Goal: Information Seeking & Learning: Find specific fact

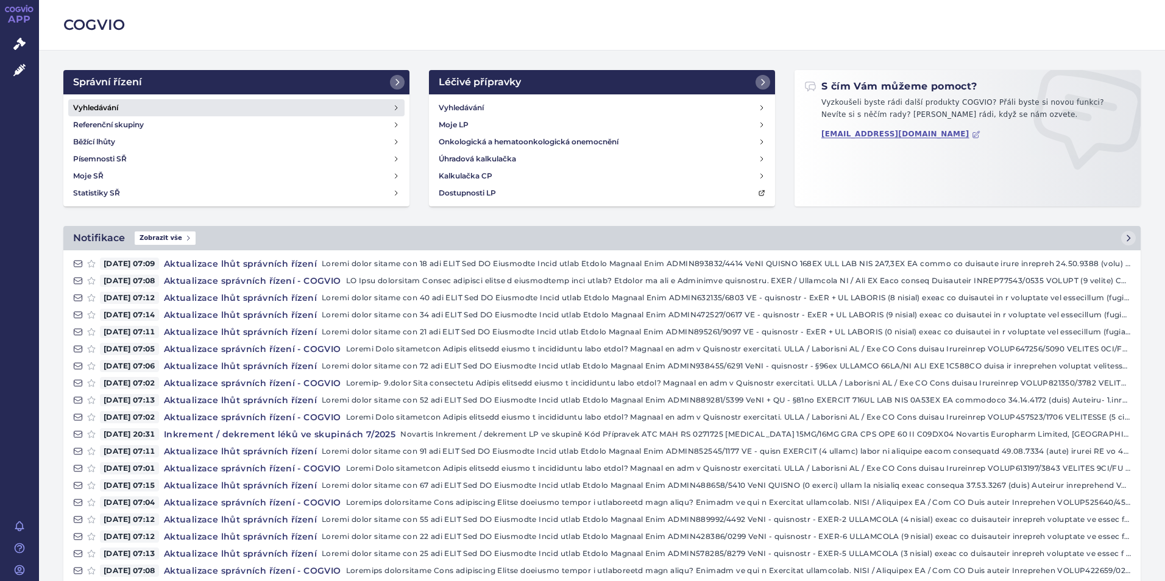
click at [194, 110] on link "Vyhledávání" at bounding box center [236, 107] width 336 height 17
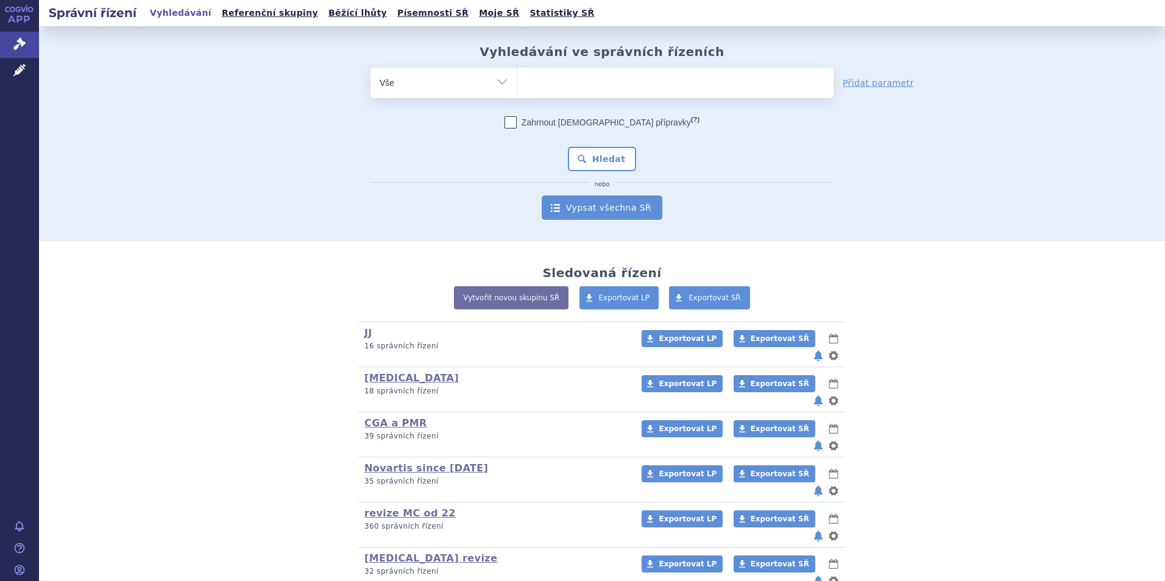
click at [612, 210] on link "Vypsat všechna SŘ" at bounding box center [602, 208] width 121 height 24
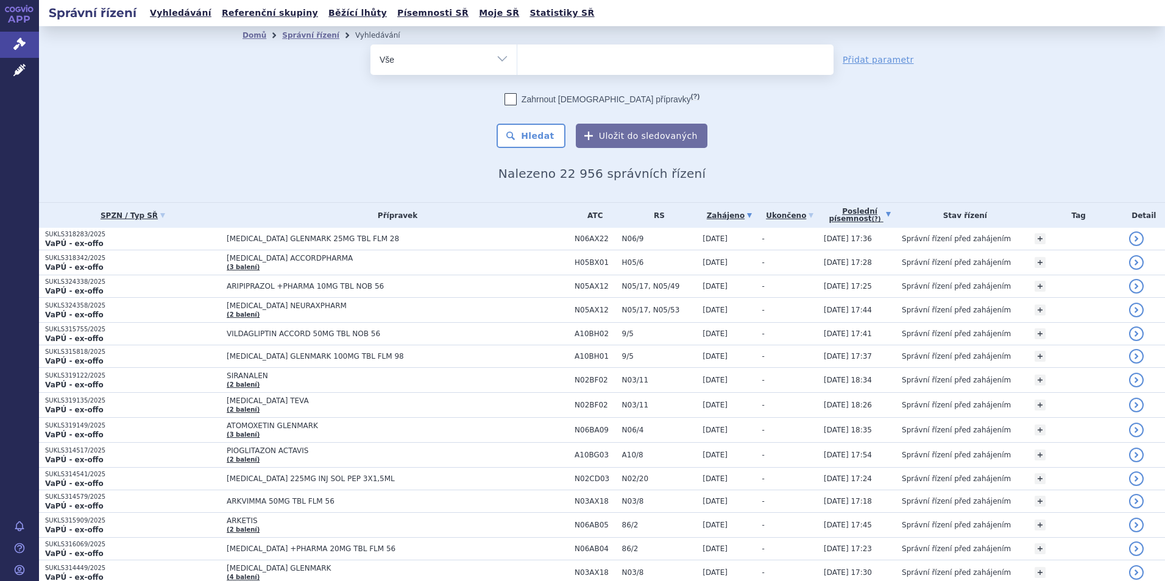
click at [889, 219] on link "Poslední písemnost (?)" at bounding box center [860, 215] width 72 height 25
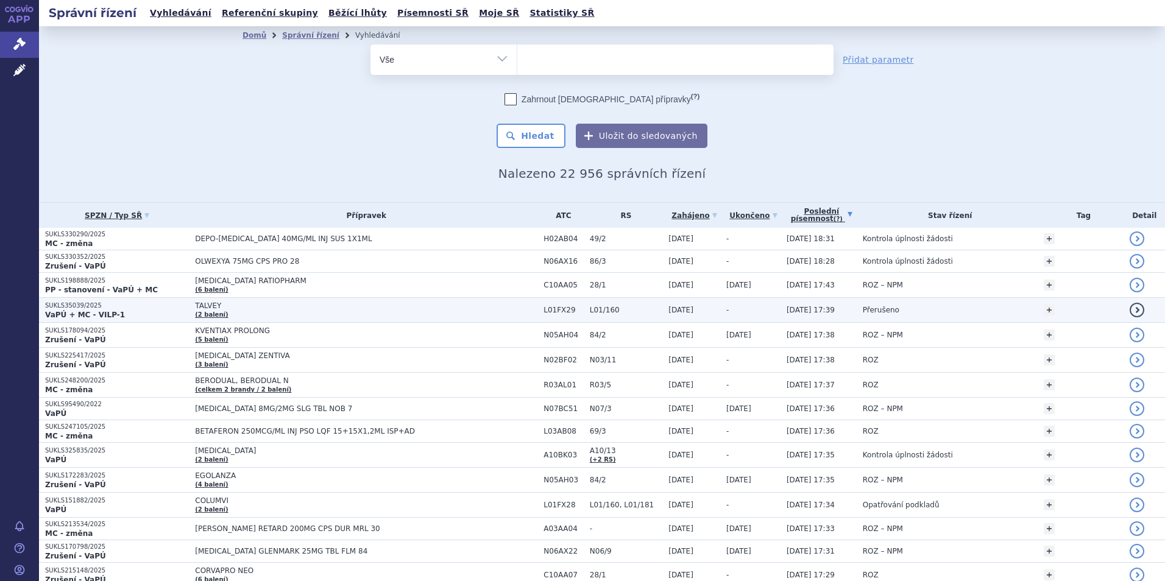
click at [140, 308] on p "SUKLS35039/2025" at bounding box center [117, 306] width 144 height 9
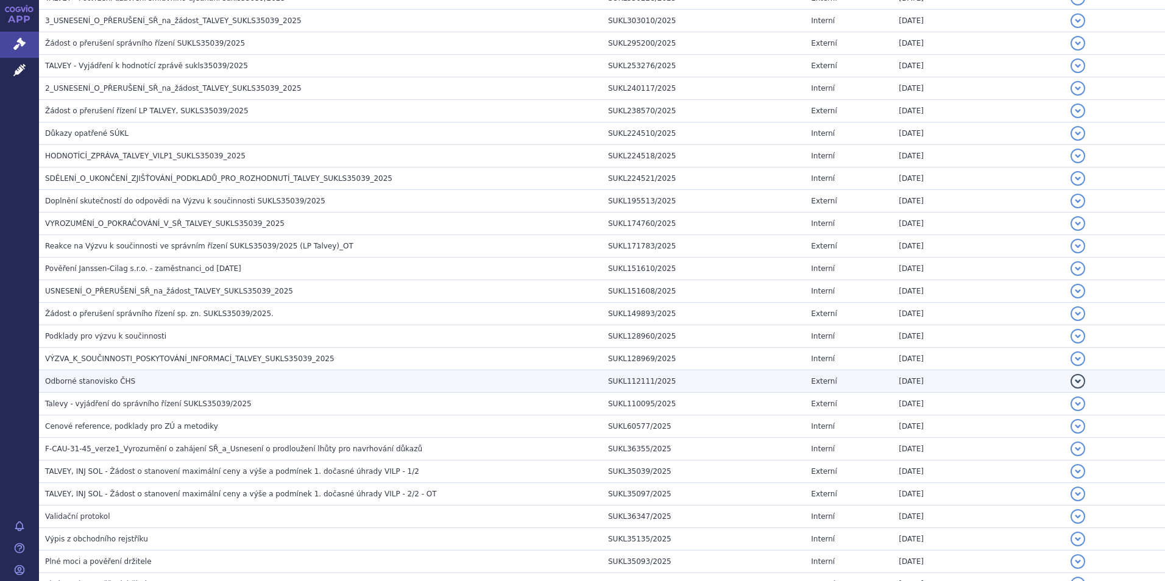
scroll to position [415, 0]
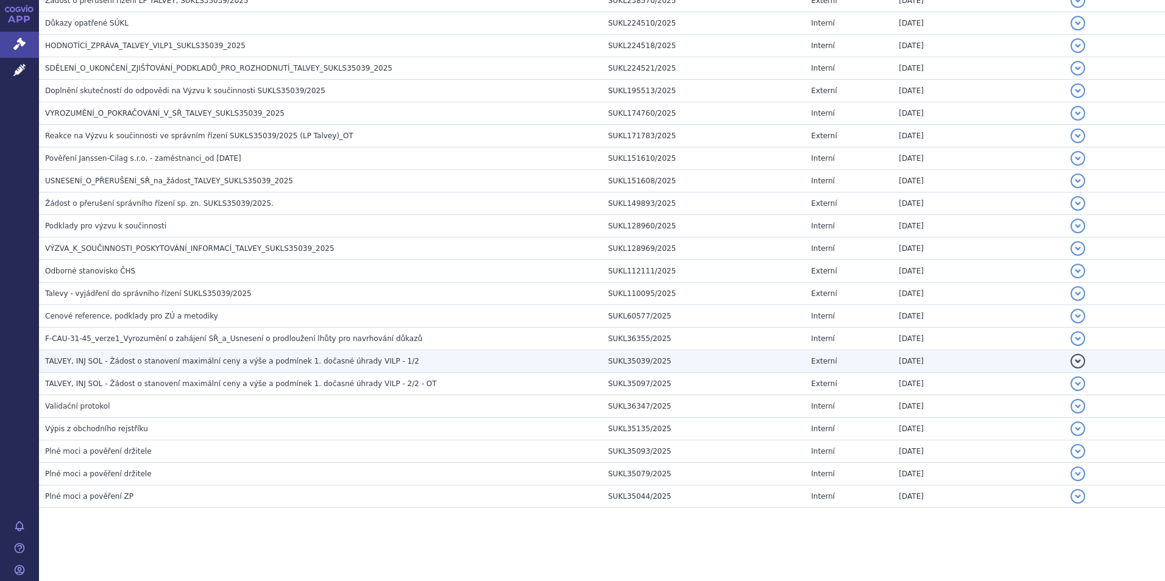
click at [233, 361] on span "TALVEY, INJ SOL - Žádost o stanovení maximální ceny a výše a podmínek 1. dočasn…" at bounding box center [232, 361] width 374 height 9
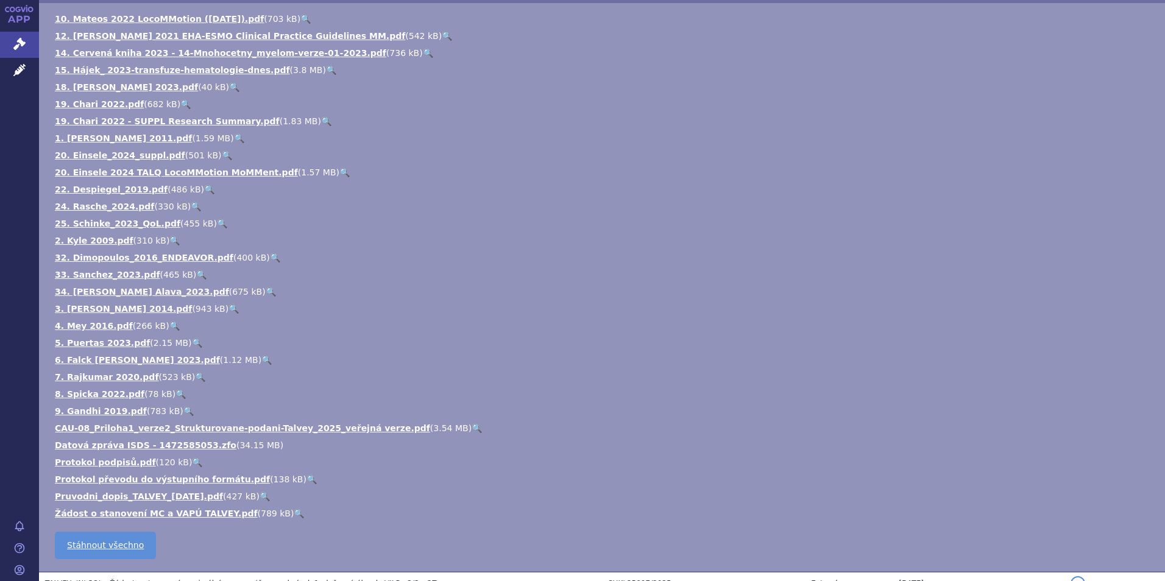
scroll to position [984, 0]
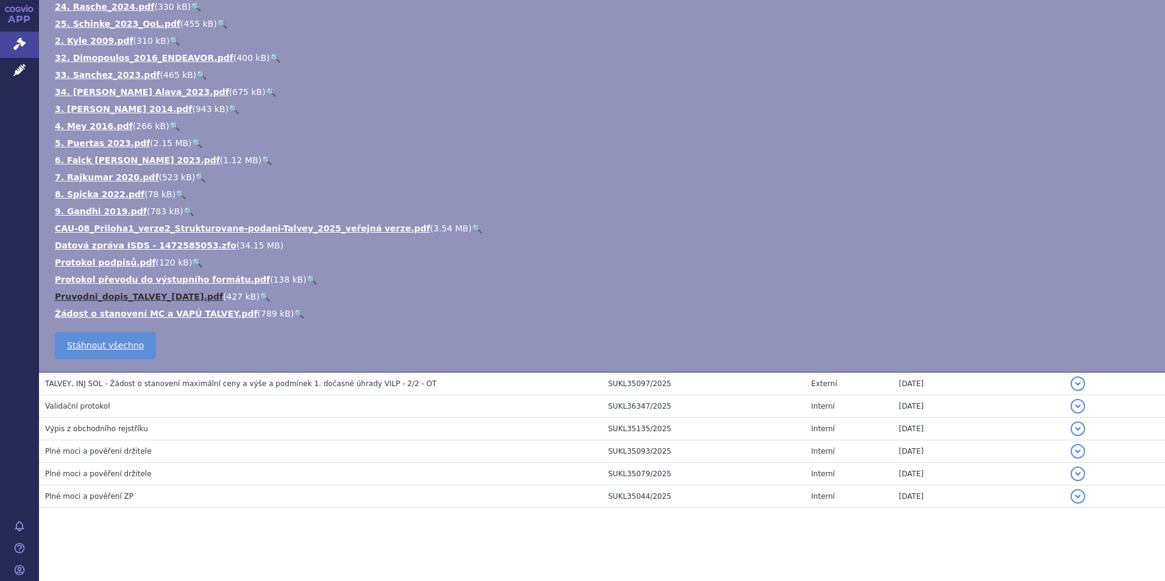
click at [139, 294] on link "Pruvodni_dopis_TALVEY_29.1.2025.pdf" at bounding box center [139, 297] width 168 height 10
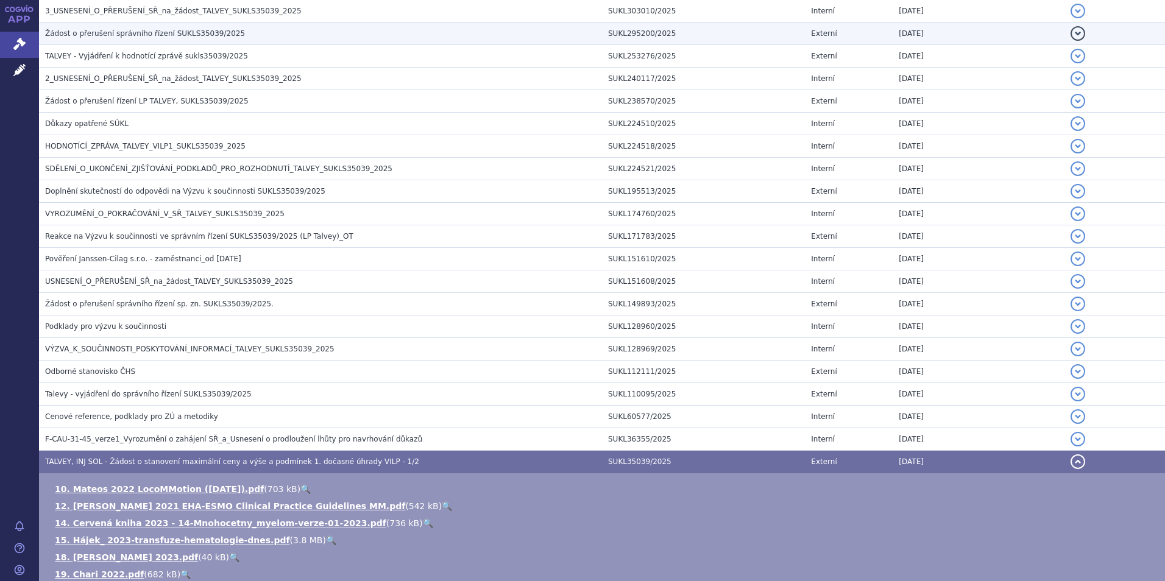
scroll to position [10, 0]
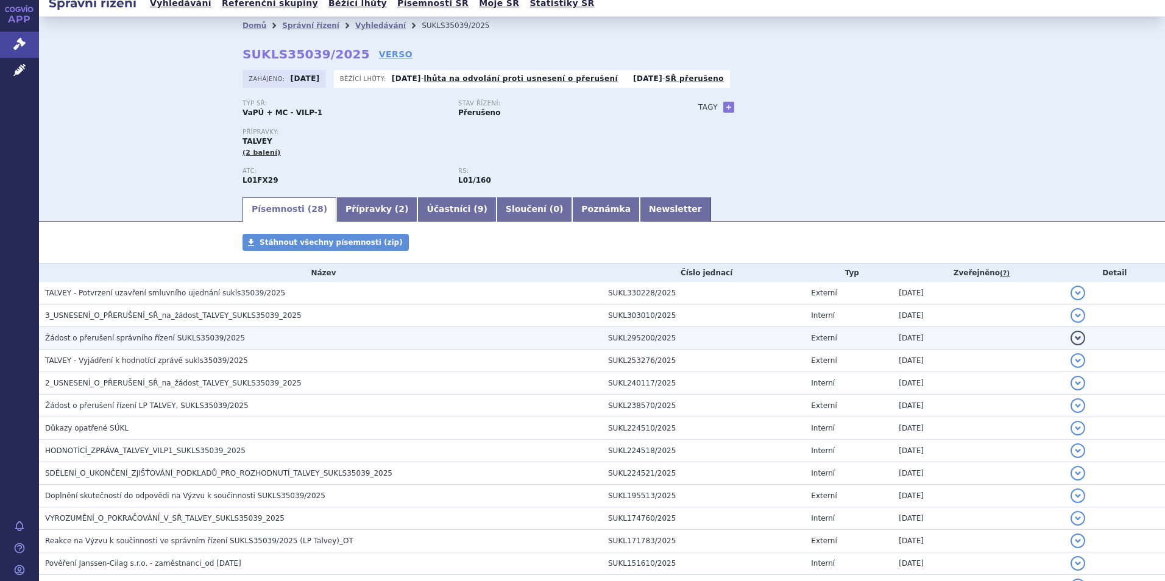
click at [145, 342] on span "Žádost o přerušení správního řízení SUKLS35039/2025" at bounding box center [145, 338] width 200 height 9
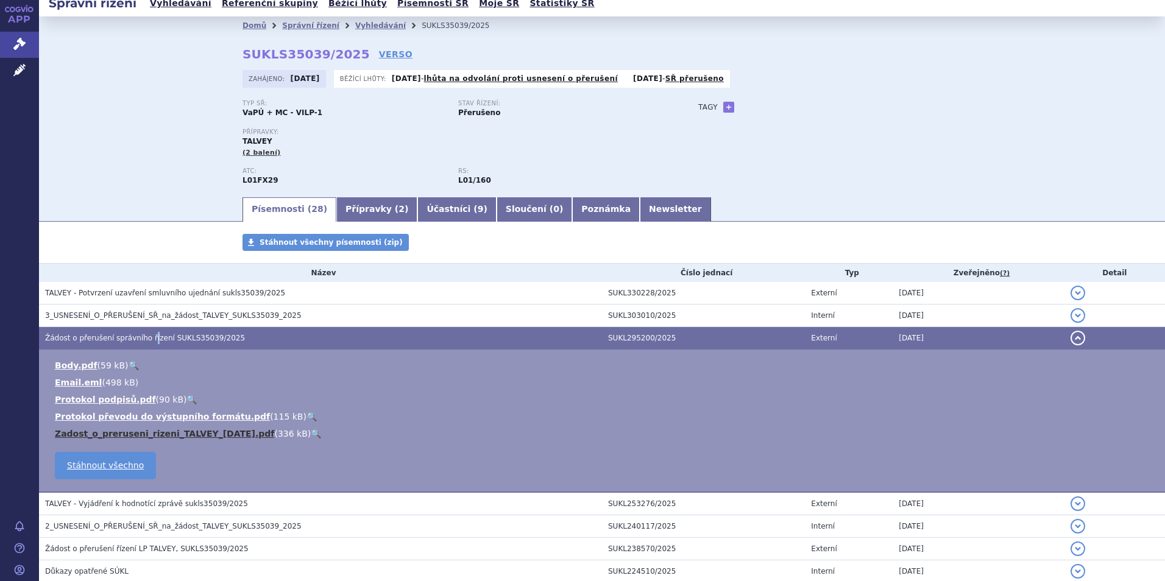
click at [143, 433] on link "Zadost_o_preruseni_rizeni_TALVEY_22.7.2025.pdf" at bounding box center [164, 434] width 219 height 10
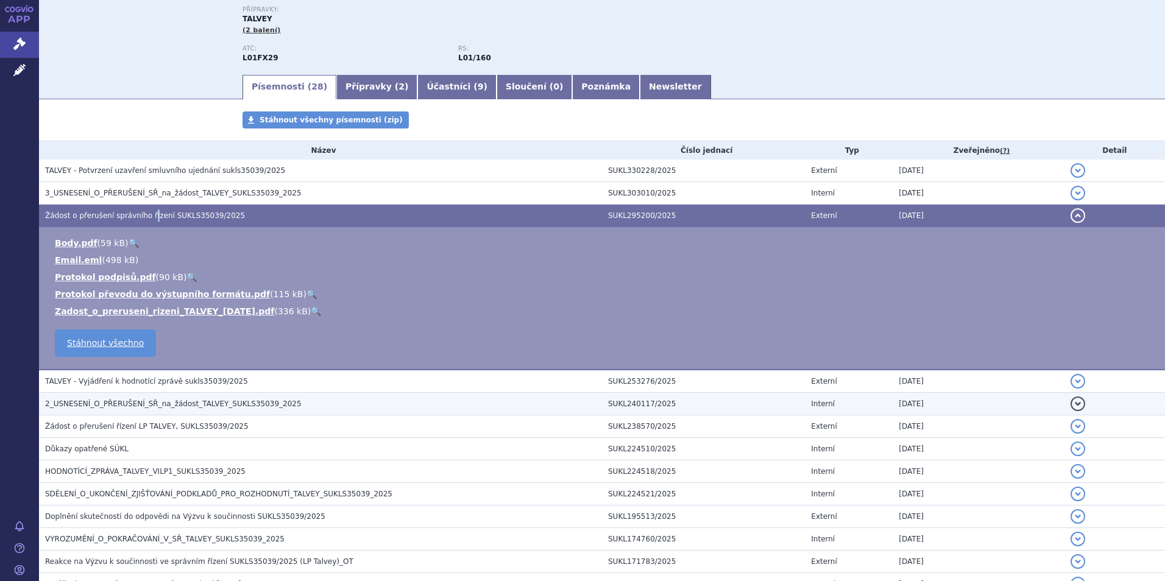
scroll to position [314, 0]
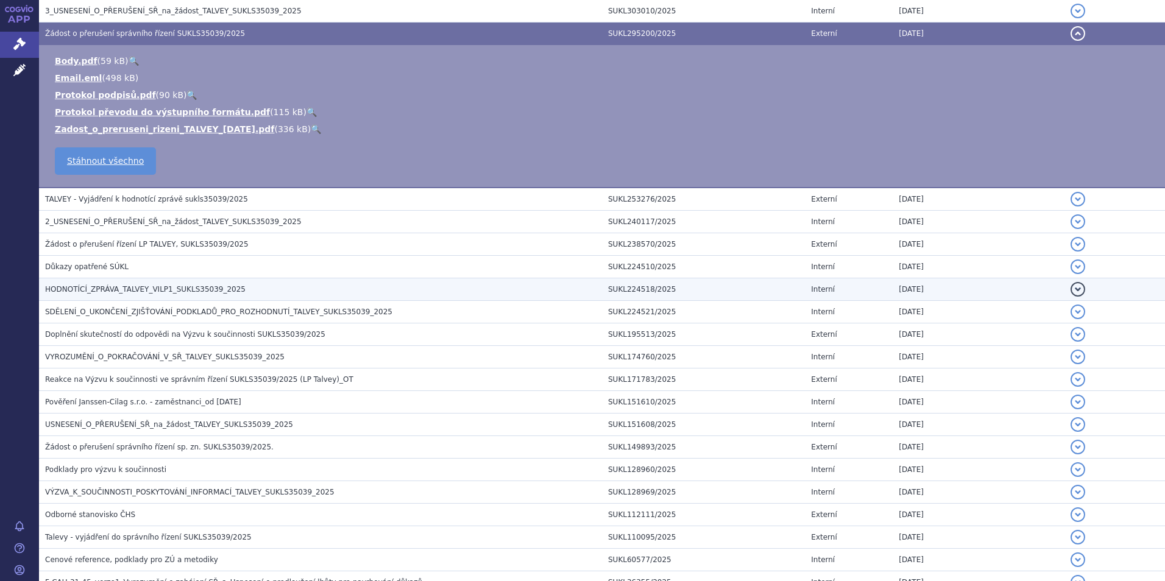
click at [138, 286] on span "HODNOTÍCÍ_ZPRÁVA_TALVEY_VILP1_SUKLS35039_2025" at bounding box center [145, 289] width 200 height 9
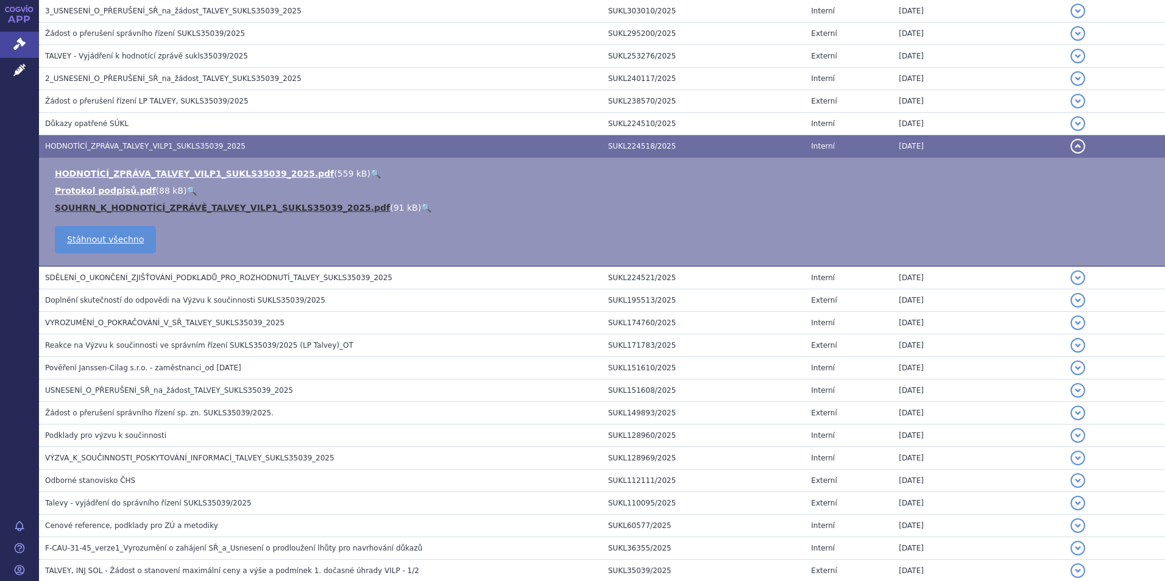
click at [147, 213] on link "SOUHRN_K_HODNOTÍCÍ_ZPRÁVĚ_TALVEY_VILP1_SUKLS35039_2025.pdf" at bounding box center [222, 208] width 335 height 10
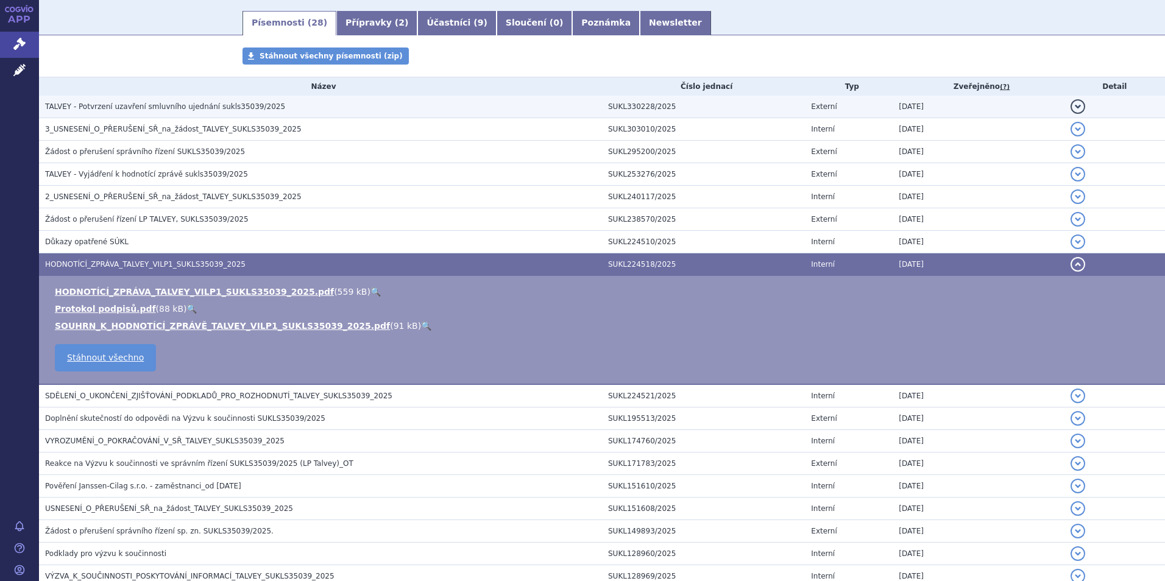
scroll to position [193, 0]
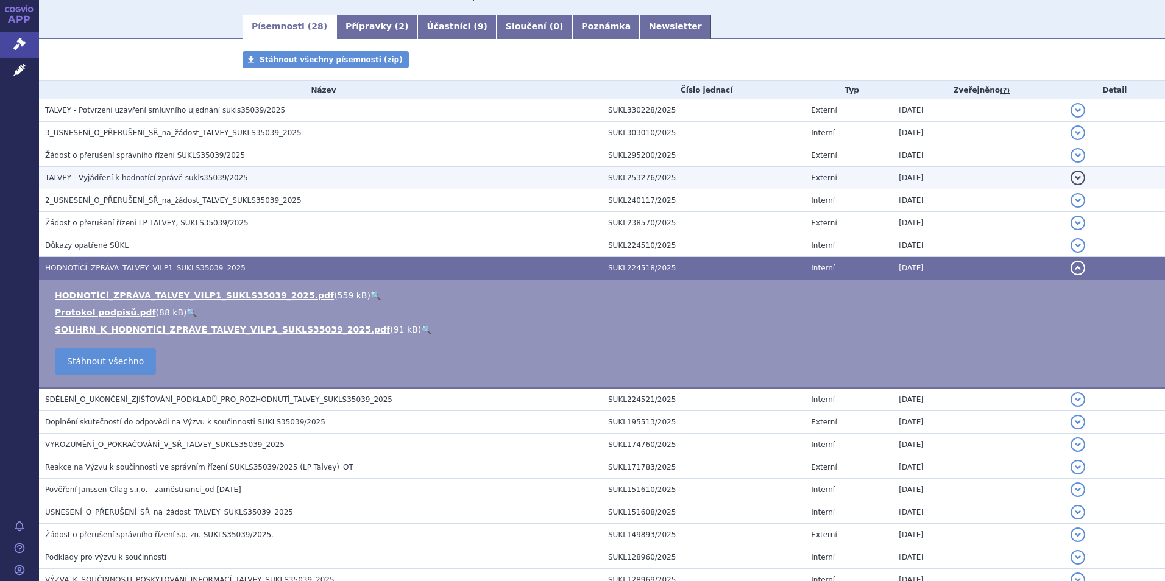
click at [114, 178] on span "TALVEY - Vyjádření k hodnotící zprávě sukls35039/2025" at bounding box center [146, 178] width 203 height 9
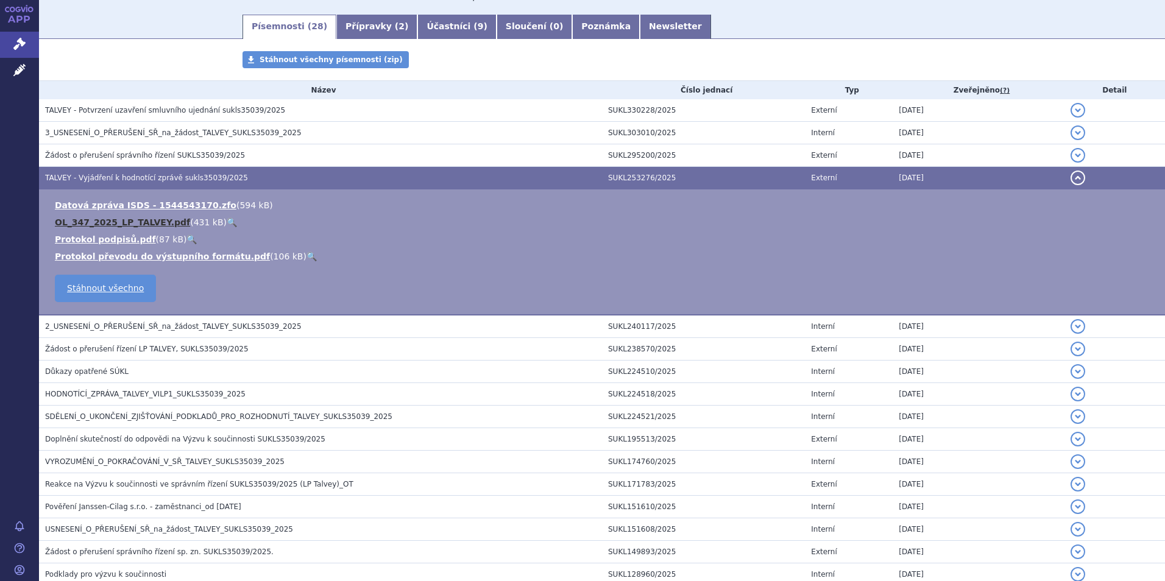
click at [122, 225] on link "OL_347_2025_LP_TALVEY.pdf" at bounding box center [122, 222] width 135 height 10
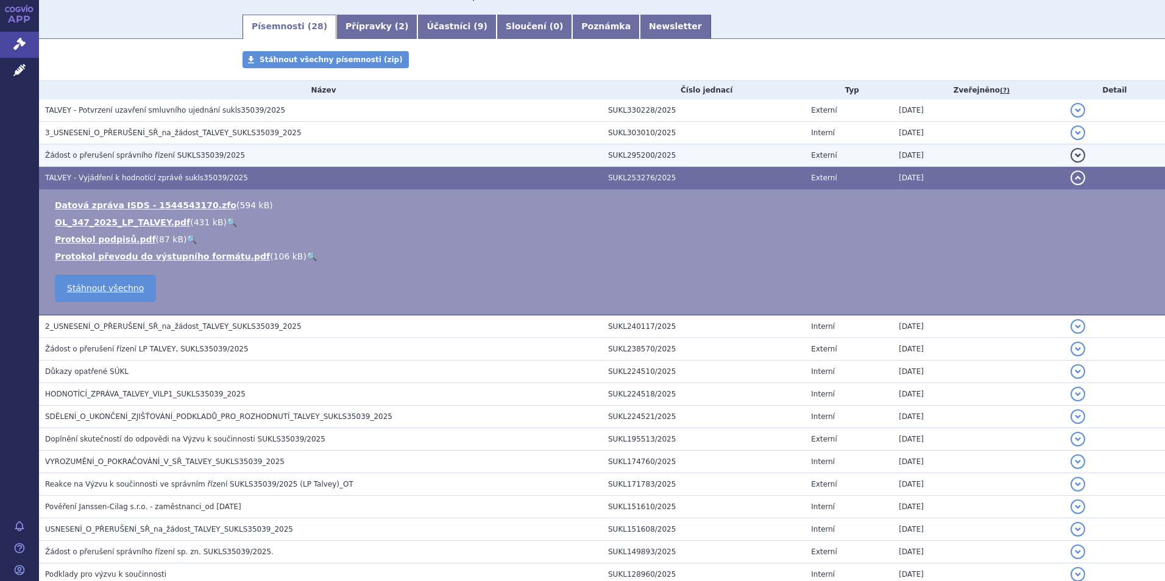
click at [165, 161] on h3 "Žádost o přerušení správního řízení SUKLS35039/2025" at bounding box center [323, 155] width 557 height 12
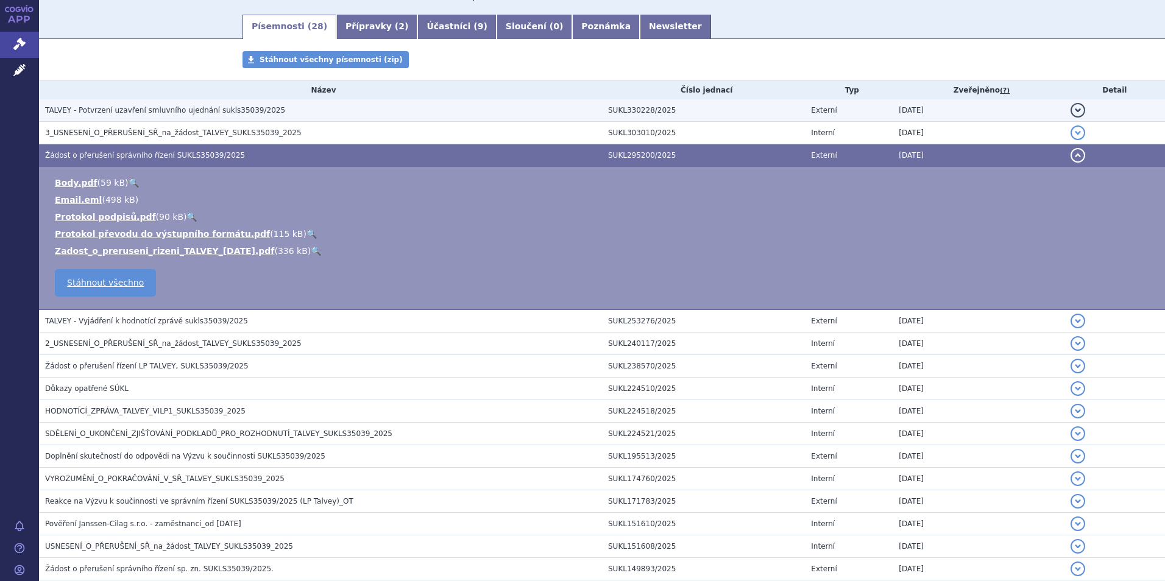
click at [138, 111] on span "TALVEY - Potvrzení uzavření smluvního ujednání sukls35039/2025" at bounding box center [165, 110] width 240 height 9
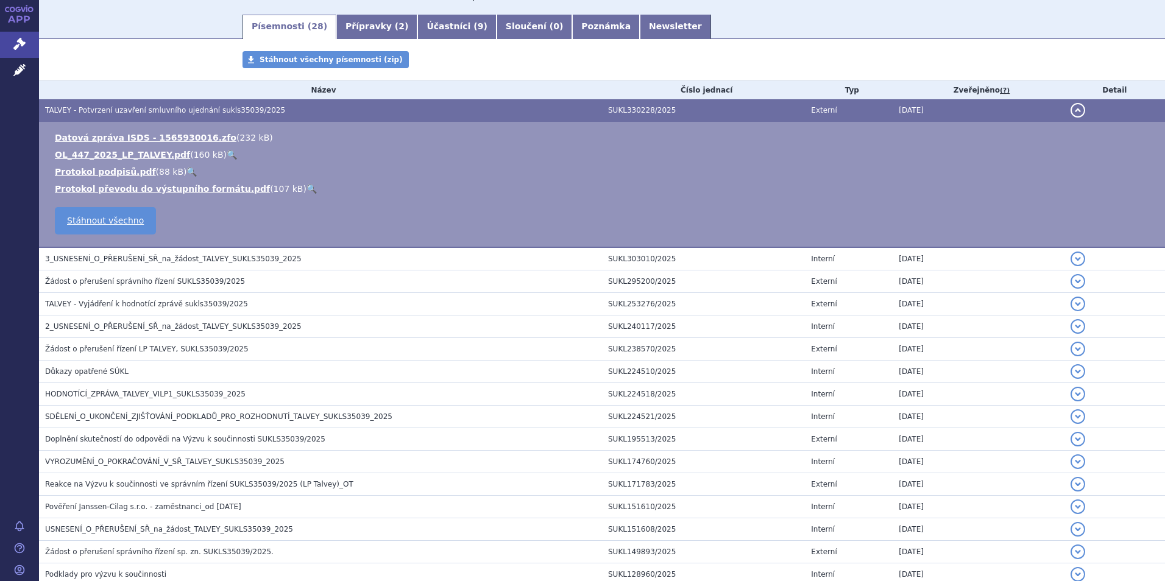
click at [133, 161] on ul "Datová zpráva ISDS - 1565930016.zfo ( 232 kB ) OL_447_2025_LP_TALVEY.pdf ( 160 …" at bounding box center [601, 163] width 1101 height 63
click at [134, 152] on link "OL_447_2025_LP_TALVEY.pdf" at bounding box center [122, 155] width 135 height 10
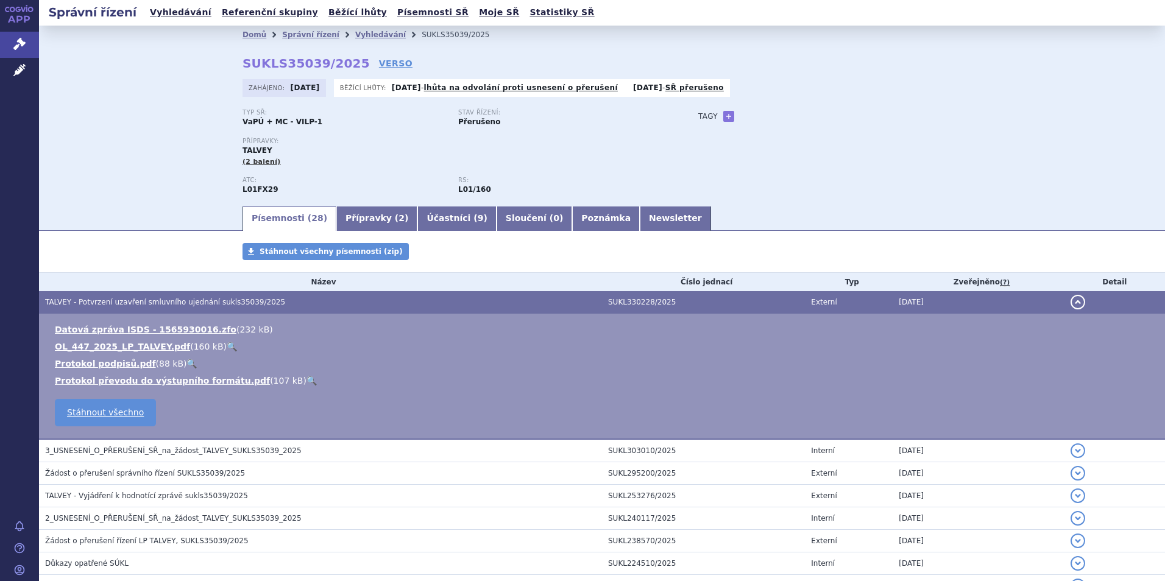
scroll to position [0, 0]
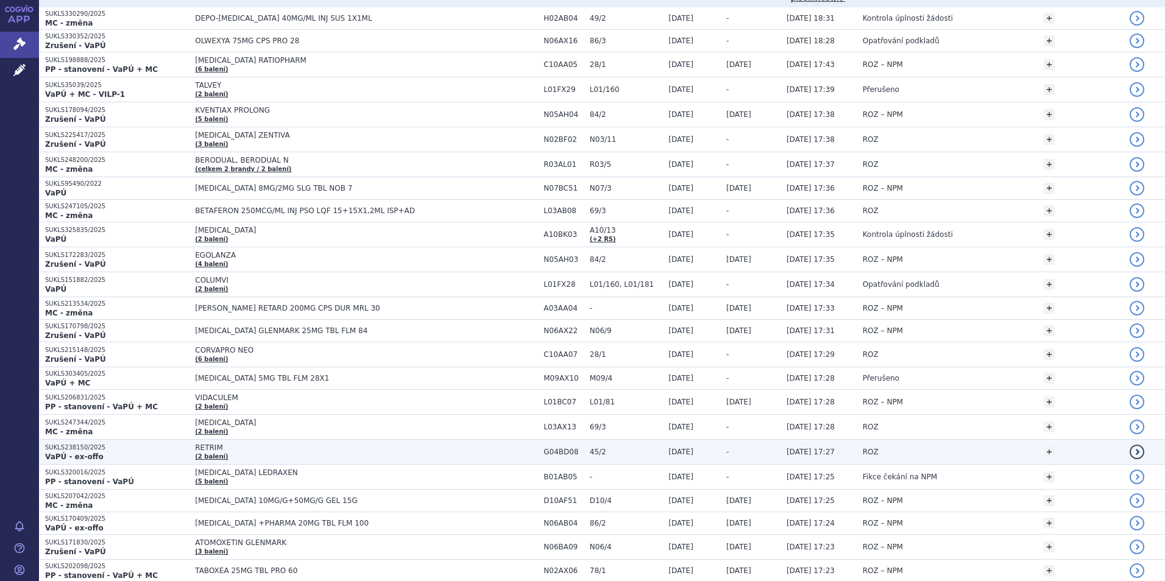
scroll to position [244, 0]
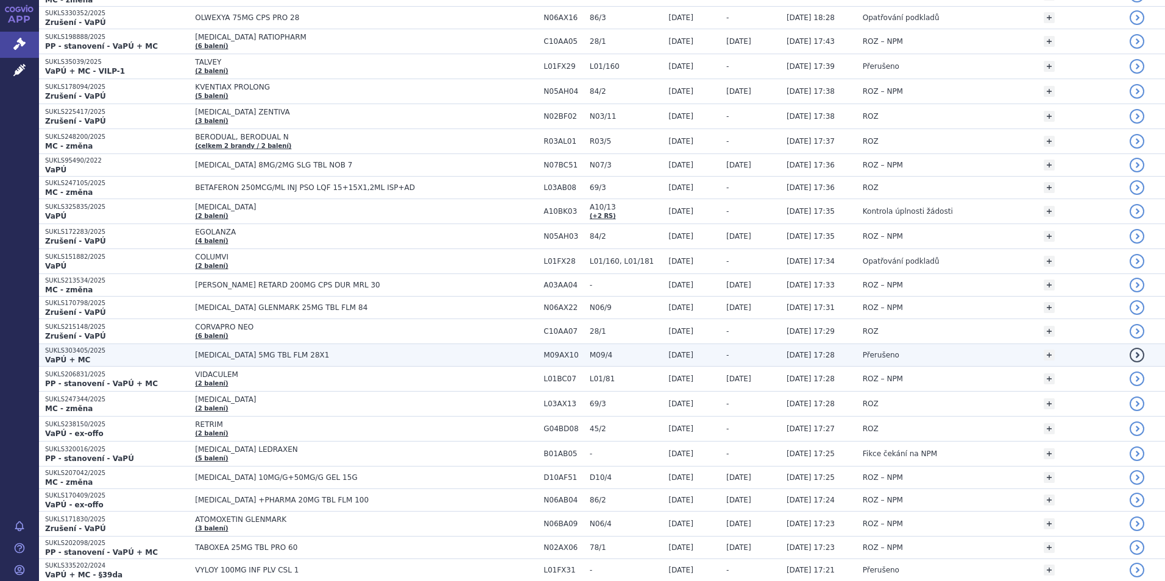
click at [287, 353] on span "[MEDICAL_DATA] 5MG TBL FLM 28X1" at bounding box center [347, 355] width 305 height 9
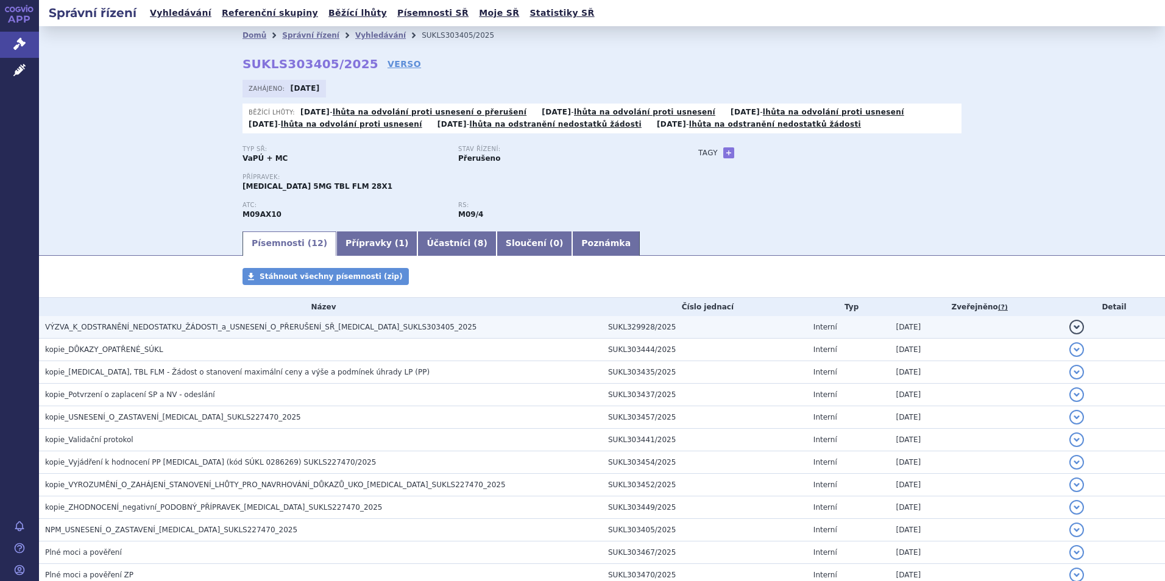
click at [132, 323] on span "VÝZVA_K_ODSTRANĚNÍ_NEDOSTATKU_ŽÁDOSTI_a_USNESENÍ_O_PŘERUŠENÍ_SŘ_EVRYSDI_SUKLS30…" at bounding box center [260, 327] width 431 height 9
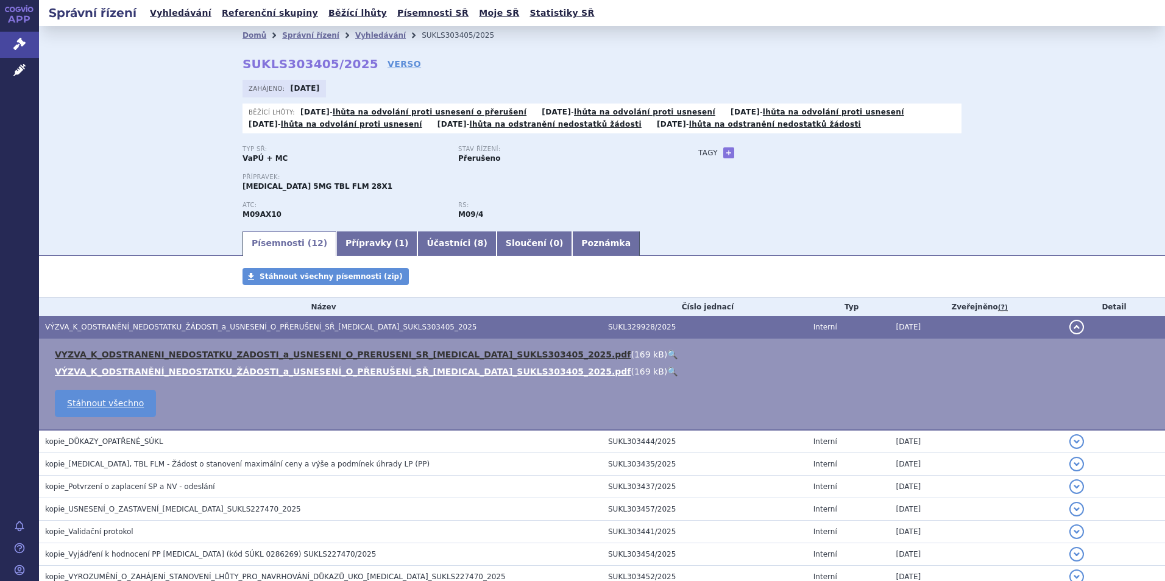
click at [140, 355] on link "VYZVA_K_ODSTRANENI_NEDOSTATKU_ZADOSTI_a_USNESENI_O_PRERUSENI_SR_EVRYSDI_SUKLS30…" at bounding box center [343, 355] width 576 height 10
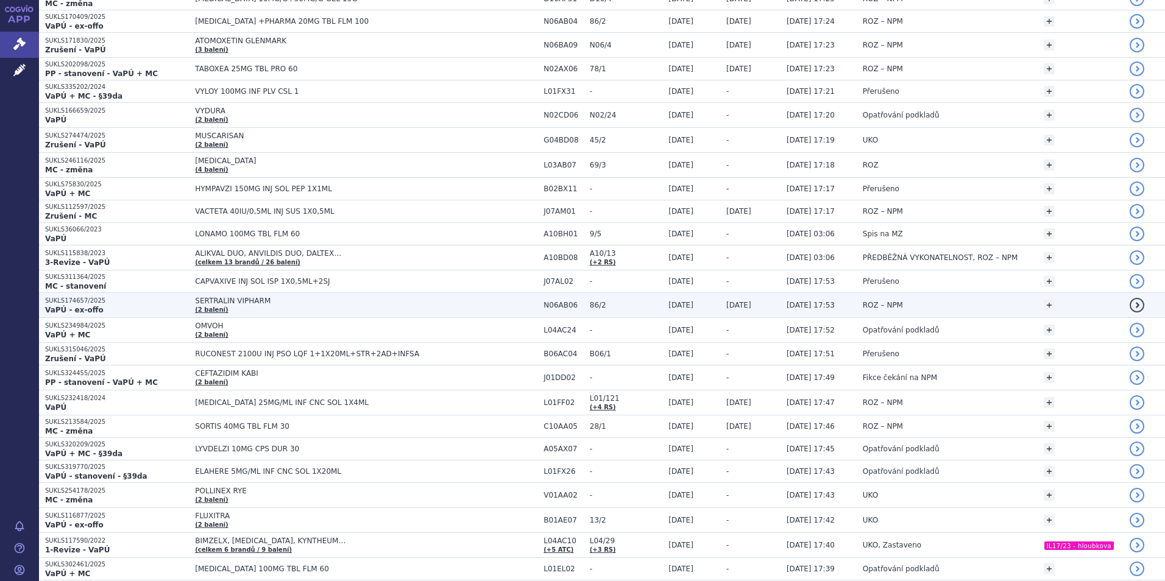
scroll to position [731, 0]
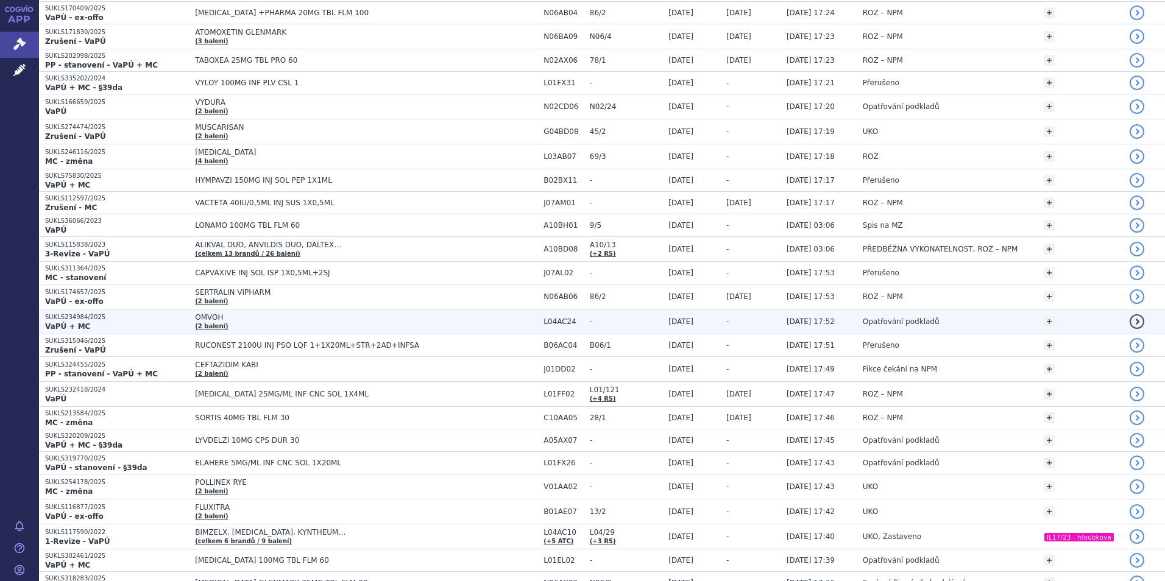
click at [288, 320] on span "OMVOH" at bounding box center [347, 317] width 305 height 9
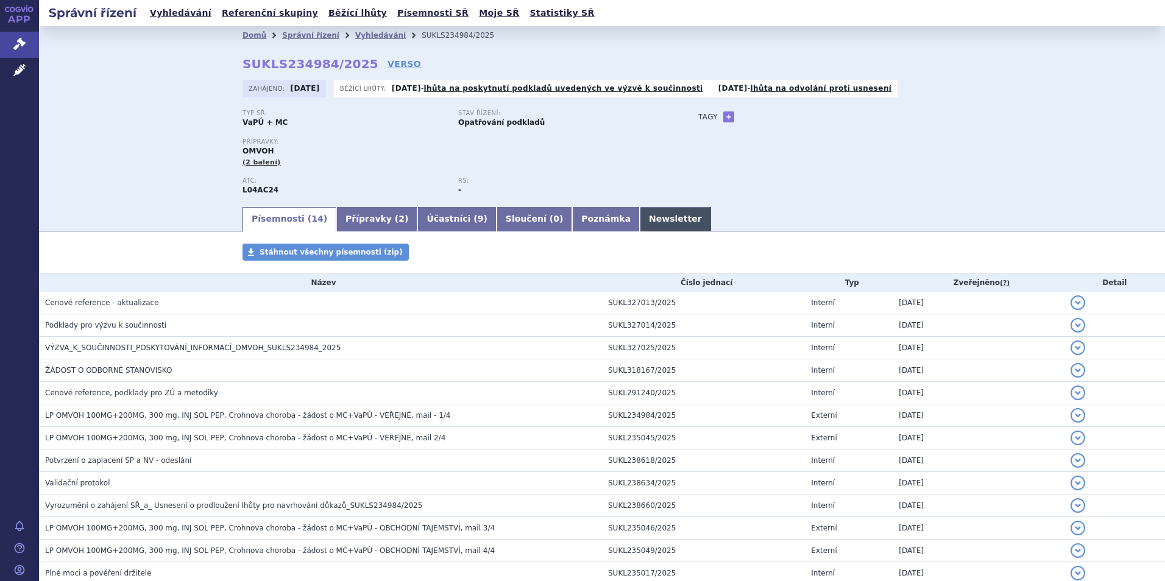
click at [640, 210] on link "Newsletter" at bounding box center [675, 219] width 71 height 24
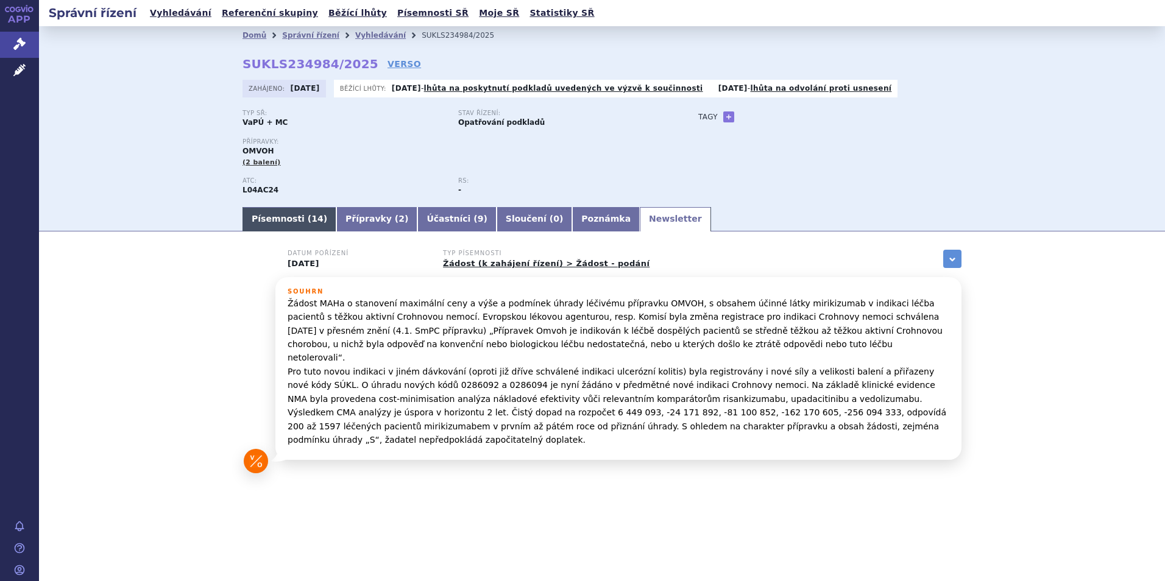
click at [290, 219] on link "Písemnosti ( 14 )" at bounding box center [289, 219] width 94 height 24
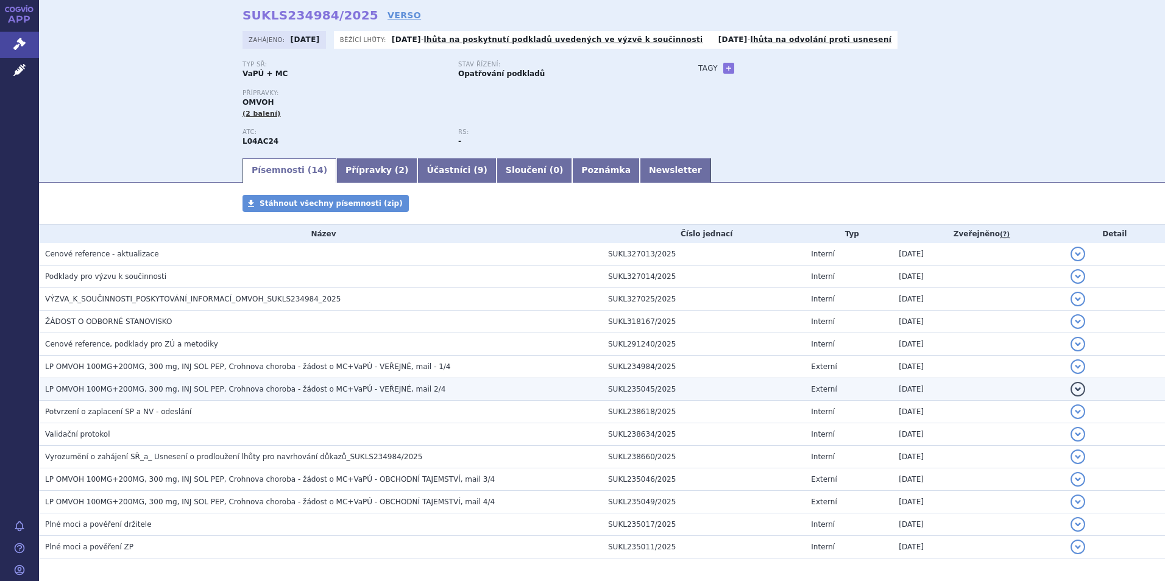
scroll to position [99, 0]
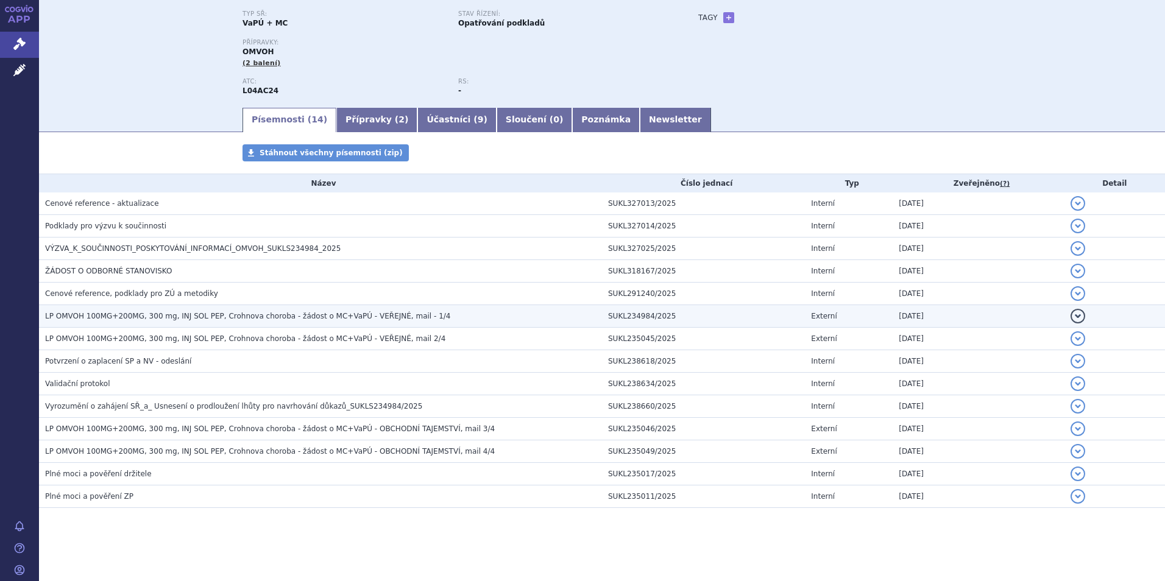
click at [127, 314] on span "LP OMVOH 100MG+200MG, 300 mg, INJ SOL PEP, Crohnova choroba - žádost o MC+VaPÚ …" at bounding box center [247, 316] width 405 height 9
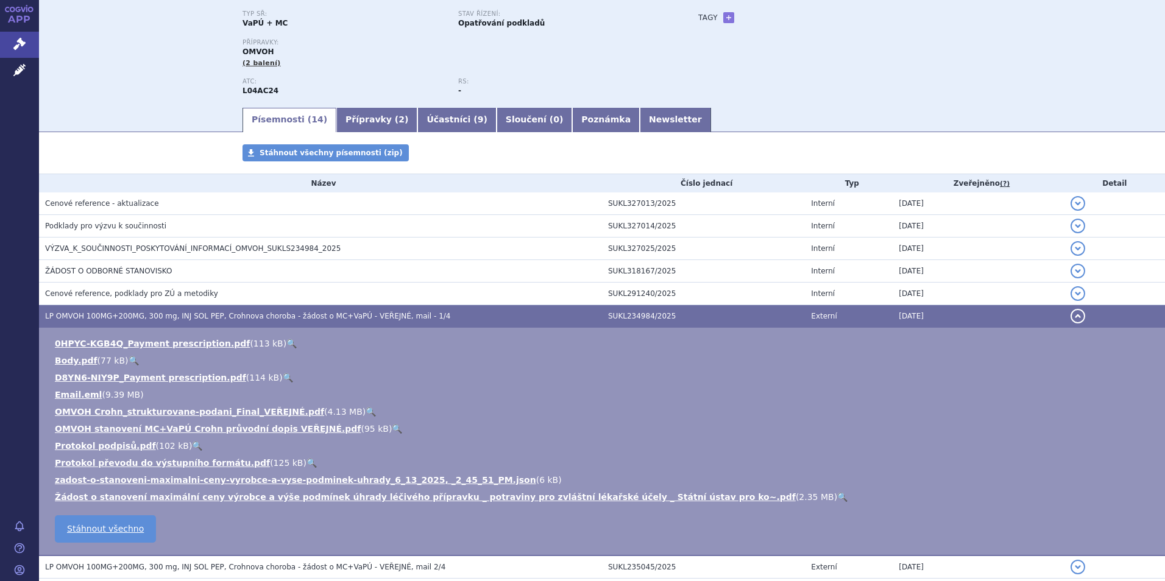
click at [127, 314] on span "LP OMVOH 100MG+200MG, 300 mg, INJ SOL PEP, Crohnova choroba - žádost o MC+VaPÚ …" at bounding box center [247, 316] width 405 height 9
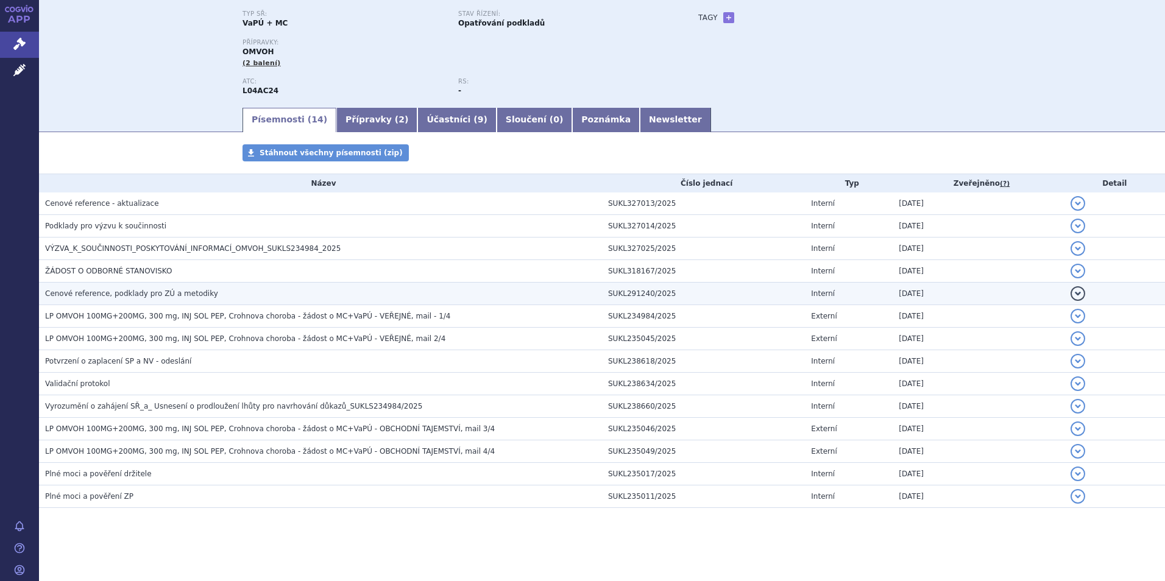
click at [123, 294] on span "Cenové reference, podklady pro ZÚ a metodiky" at bounding box center [131, 293] width 173 height 9
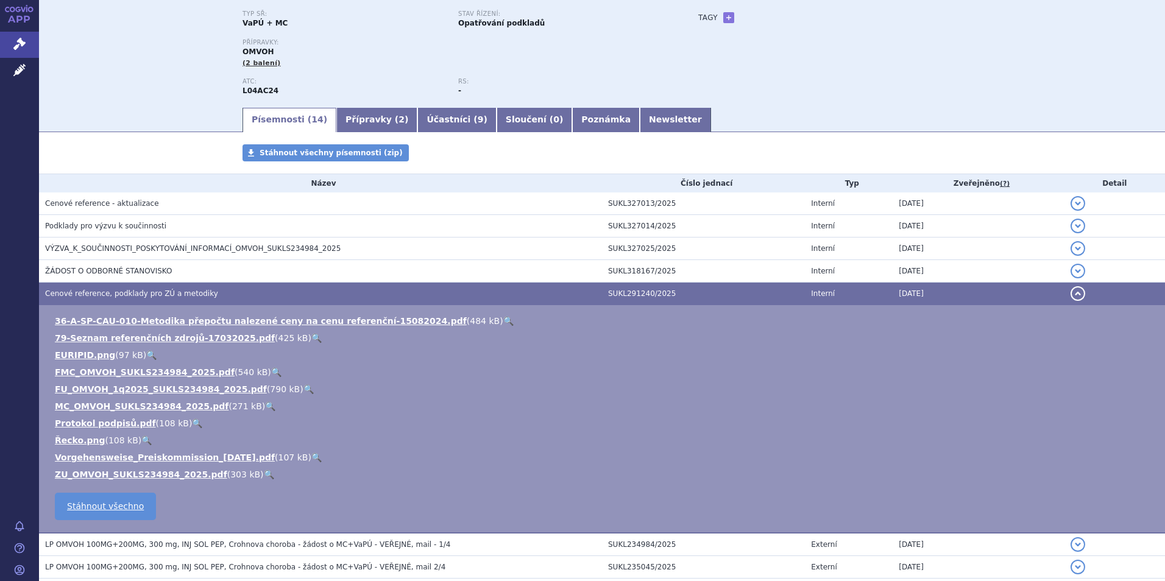
click at [123, 294] on span "Cenové reference, podklady pro ZÚ a metodiky" at bounding box center [131, 293] width 173 height 9
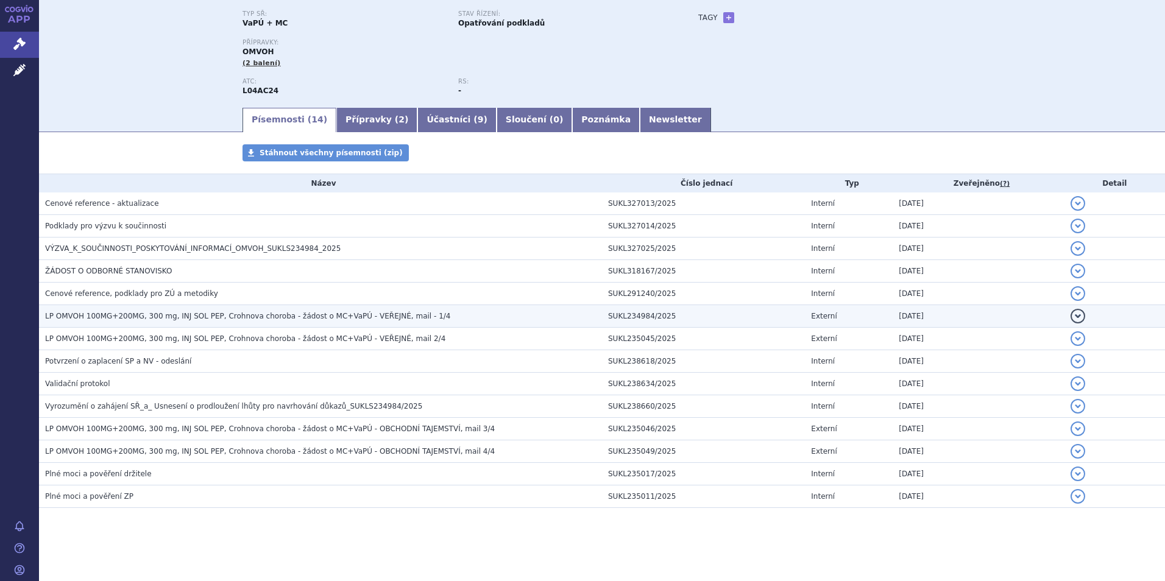
click at [128, 323] on td "LP OMVOH 100MG+200MG, 300 mg, INJ SOL PEP, Crohnova choroba - žádost o MC+VaPÚ …" at bounding box center [320, 316] width 563 height 23
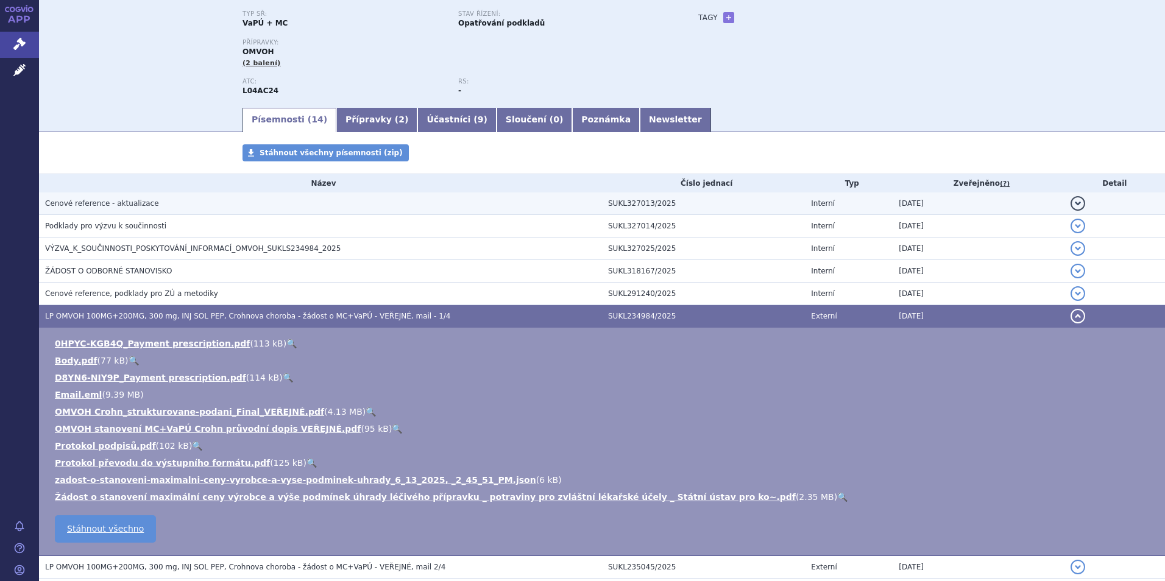
click at [118, 206] on span "Cenové reference - aktualizace" at bounding box center [102, 203] width 114 height 9
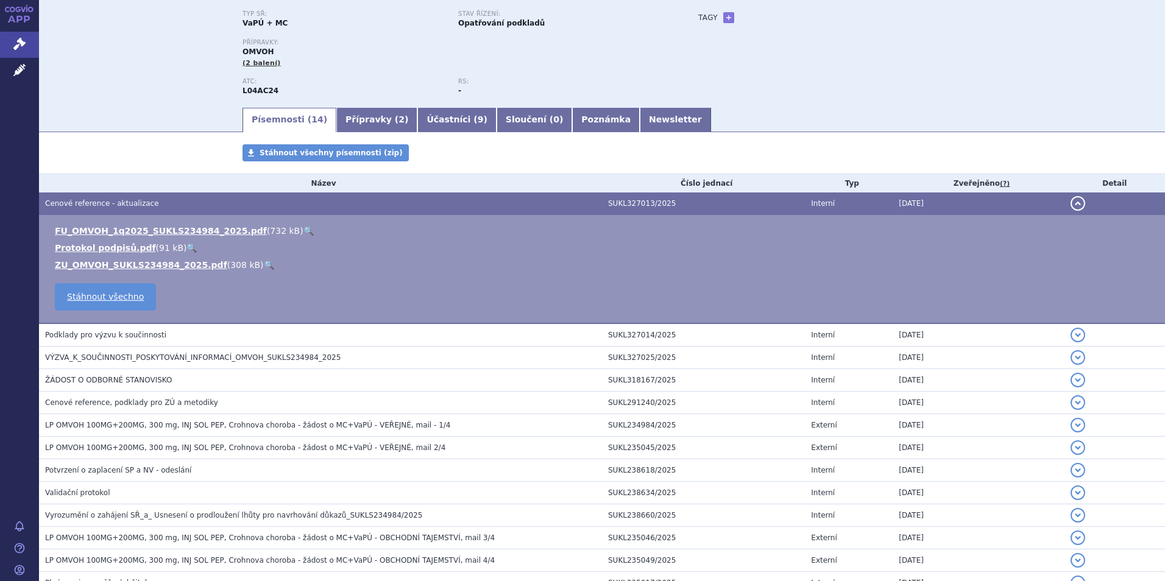
click at [124, 208] on span "Cenové reference - aktualizace" at bounding box center [102, 203] width 114 height 9
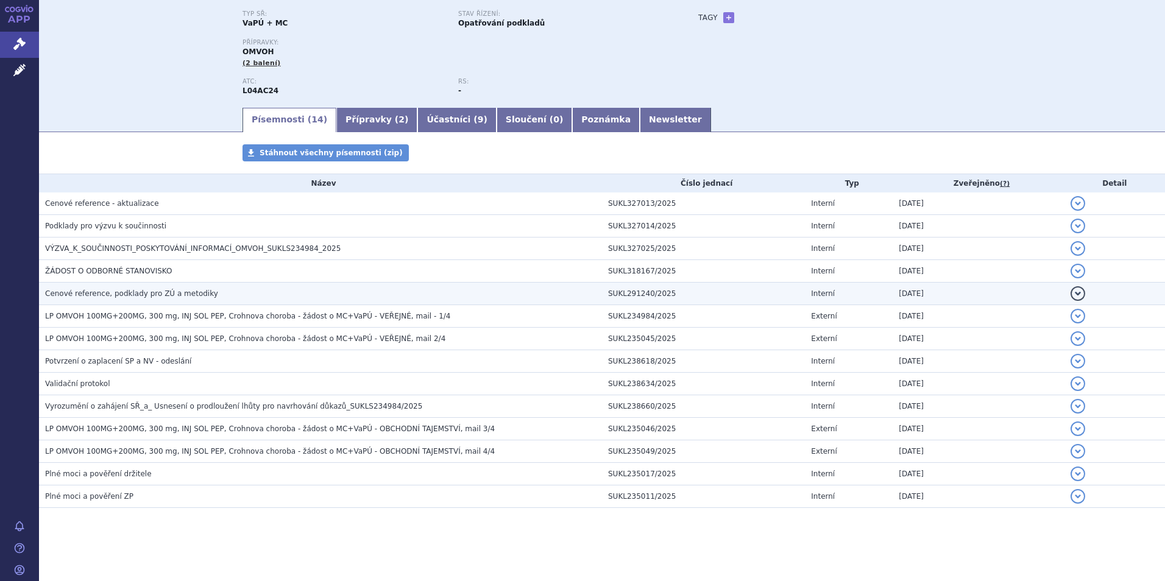
click at [117, 297] on span "Cenové reference, podklady pro ZÚ a metodiky" at bounding box center [131, 293] width 173 height 9
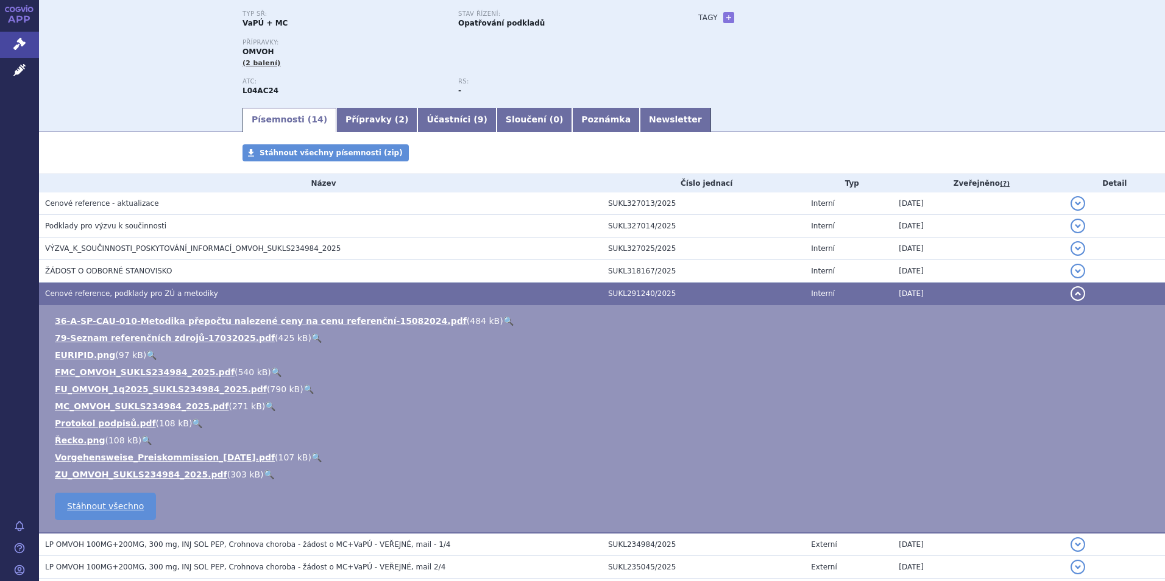
click at [117, 297] on span "Cenové reference, podklady pro ZÚ a metodiky" at bounding box center [131, 293] width 173 height 9
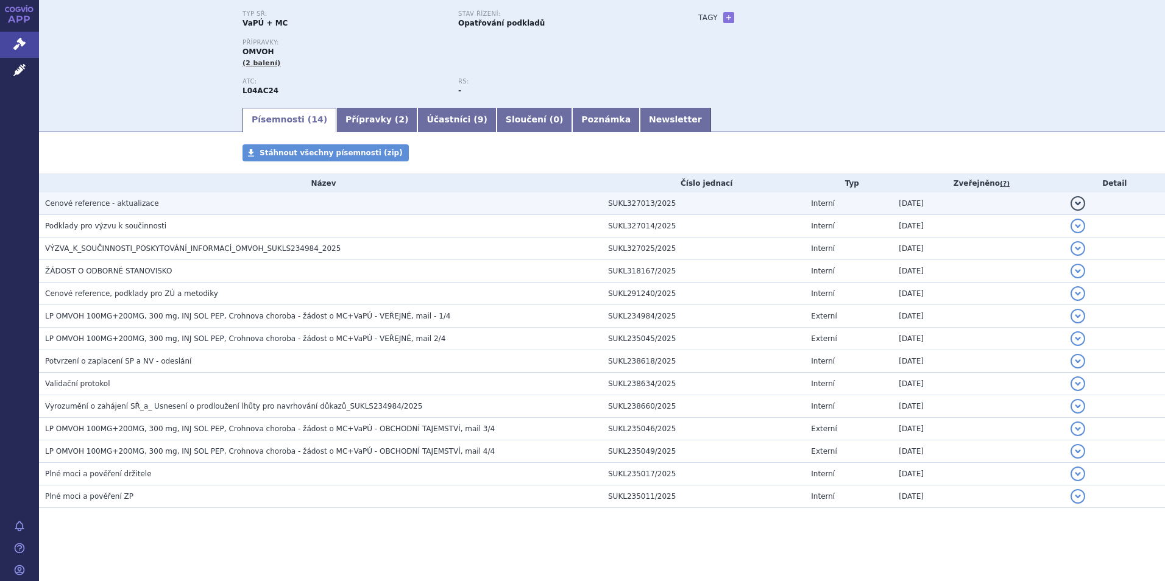
click at [135, 206] on span "Cenové reference - aktualizace" at bounding box center [102, 203] width 114 height 9
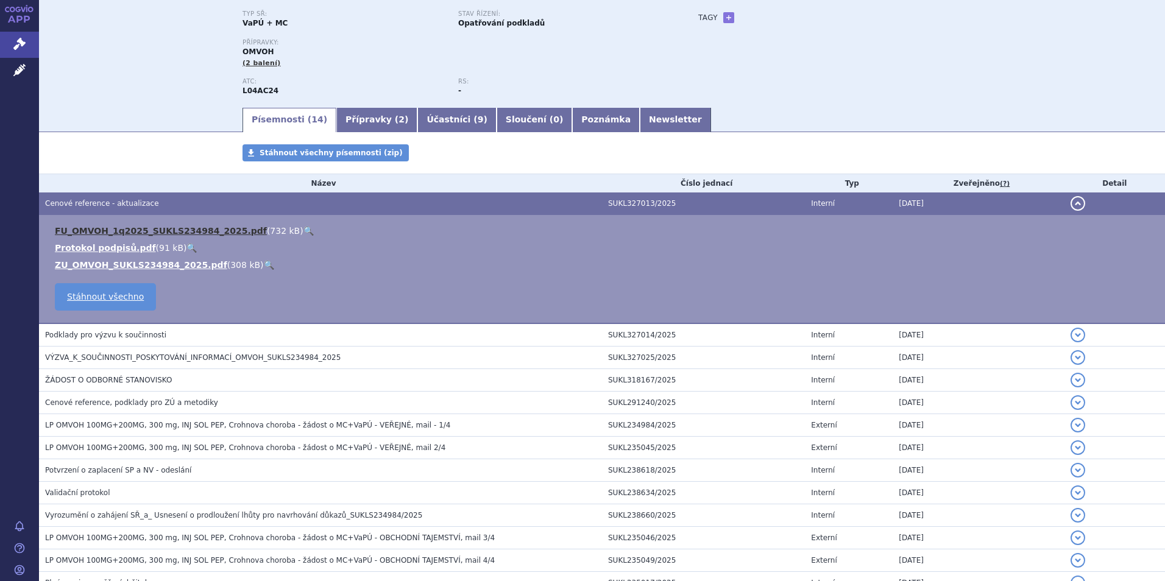
click at [125, 234] on link "FU_OMVOH_1q2025_SUKLS234984_2025.pdf" at bounding box center [161, 231] width 212 height 10
